Goal: Check status: Check status

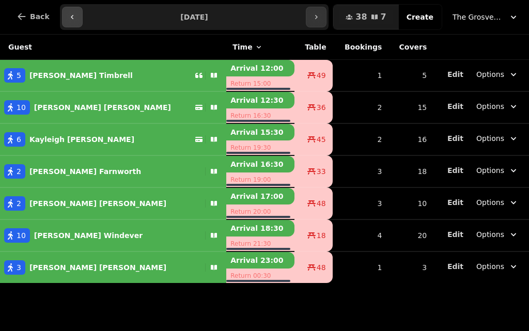
click at [68, 17] on icon "button" at bounding box center [72, 17] width 8 height 8
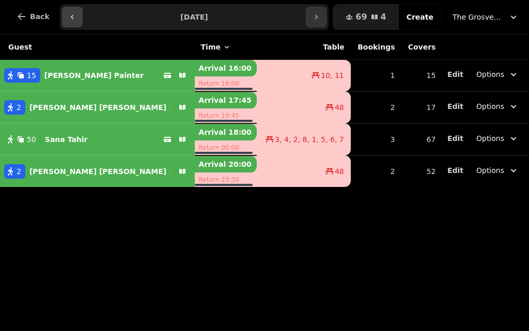
click at [68, 17] on icon "button" at bounding box center [72, 17] width 8 height 8
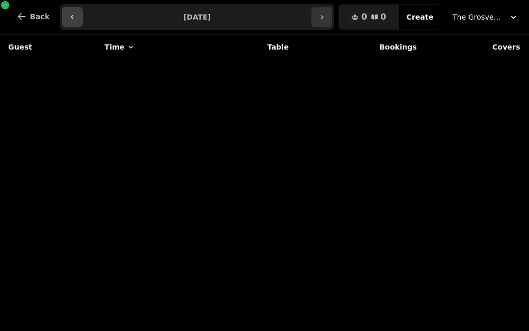
click at [68, 17] on icon "button" at bounding box center [72, 17] width 8 height 8
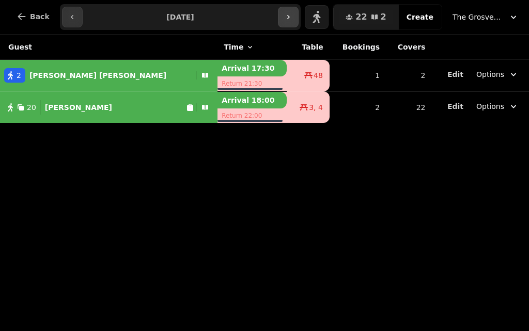
click at [293, 20] on icon "button" at bounding box center [288, 17] width 8 height 8
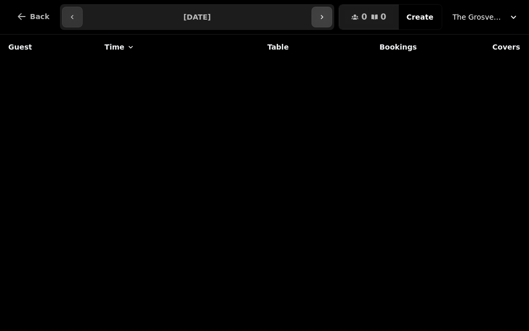
click at [326, 15] on icon "button" at bounding box center [322, 17] width 8 height 8
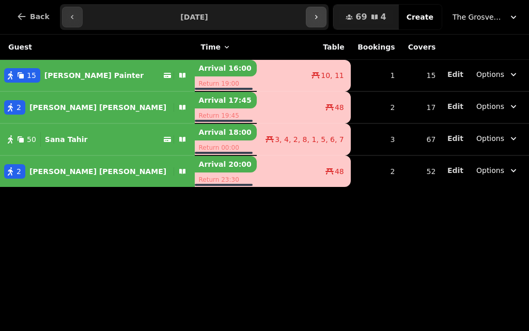
click at [321, 17] on icon "button" at bounding box center [316, 17] width 8 height 8
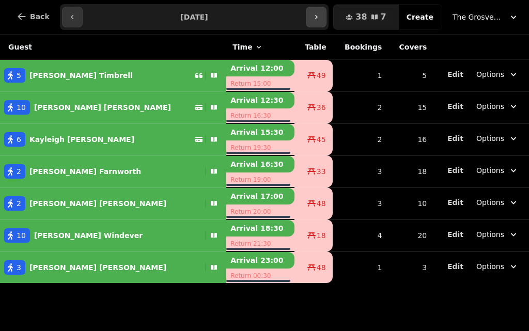
click at [321, 17] on icon "button" at bounding box center [316, 17] width 8 height 8
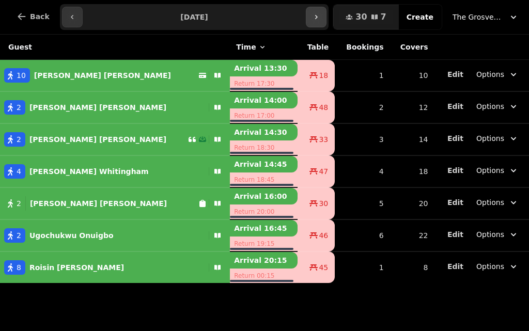
click at [321, 18] on icon "button" at bounding box center [316, 17] width 8 height 8
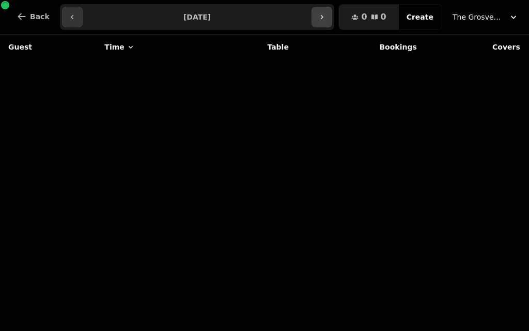
click at [326, 17] on icon "button" at bounding box center [322, 17] width 8 height 8
click at [326, 20] on icon "button" at bounding box center [322, 17] width 8 height 8
click at [326, 19] on icon "button" at bounding box center [322, 17] width 8 height 8
click at [326, 17] on icon "button" at bounding box center [322, 17] width 8 height 8
click at [327, 20] on button "button" at bounding box center [322, 17] width 21 height 21
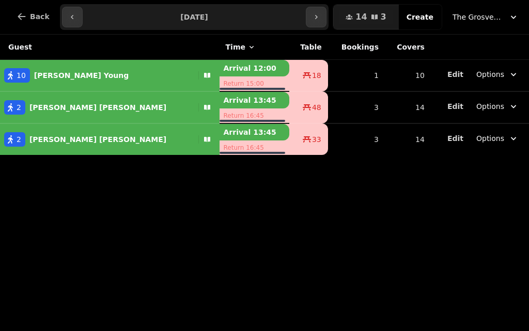
click at [197, 18] on input "**********" at bounding box center [195, 17] width 220 height 17
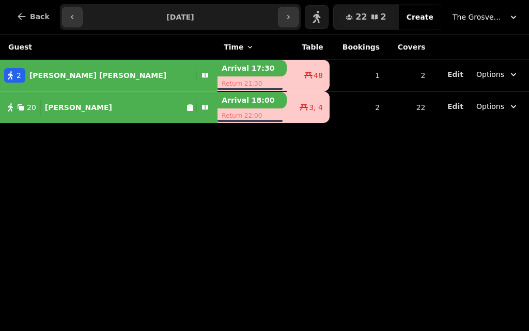
click at [188, 18] on input "**********" at bounding box center [181, 17] width 192 height 17
type input "**********"
